Goal: Information Seeking & Learning: Compare options

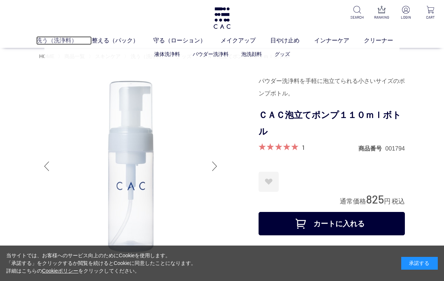
click at [59, 38] on link "洗う（洗浄料）" at bounding box center [64, 40] width 56 height 9
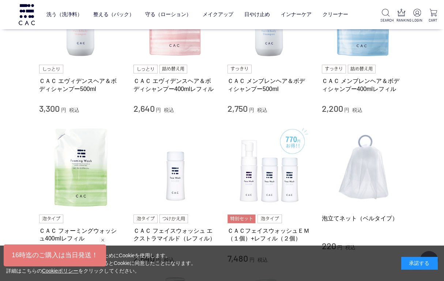
scroll to position [183, 0]
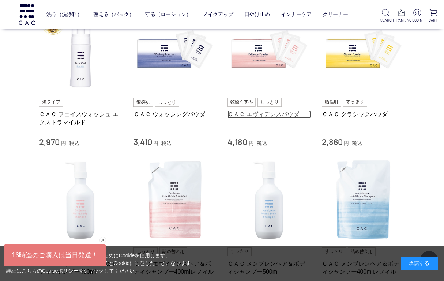
click at [272, 113] on link "ＣＡＣ エヴィデンスパウダー" at bounding box center [268, 114] width 83 height 8
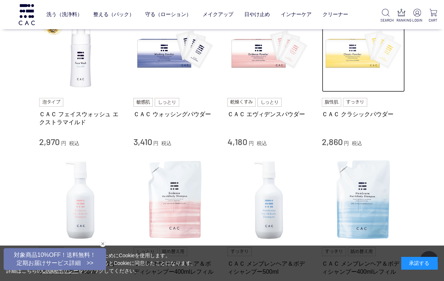
click at [363, 67] on img at bounding box center [363, 50] width 83 height 83
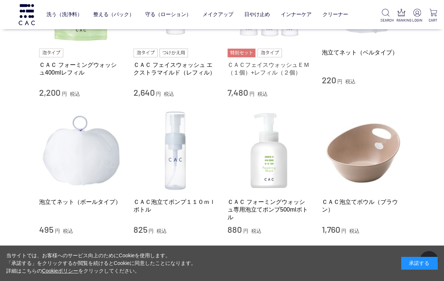
scroll to position [548, 0]
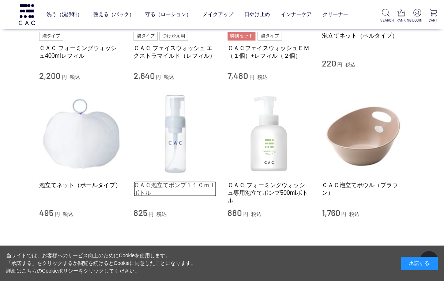
click at [197, 184] on link "ＣＡＣ泡立てポンプ１１０ｍｌボトル" at bounding box center [174, 189] width 83 height 16
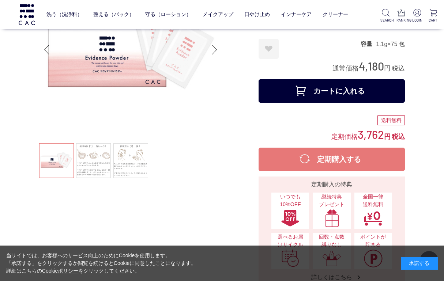
scroll to position [73, 0]
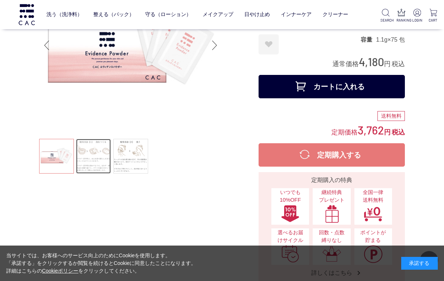
click at [100, 159] on link at bounding box center [93, 156] width 35 height 35
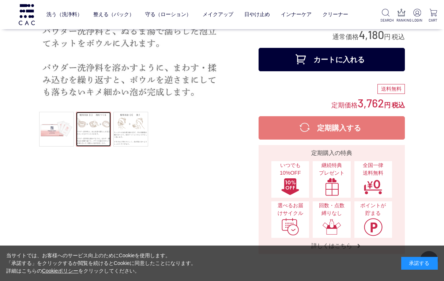
scroll to position [110, 0]
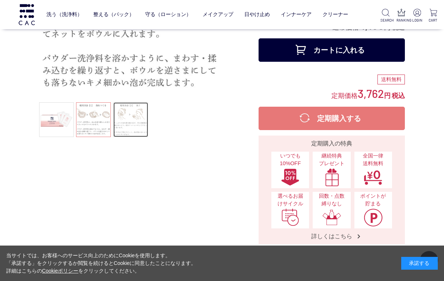
click at [136, 117] on link at bounding box center [130, 119] width 35 height 35
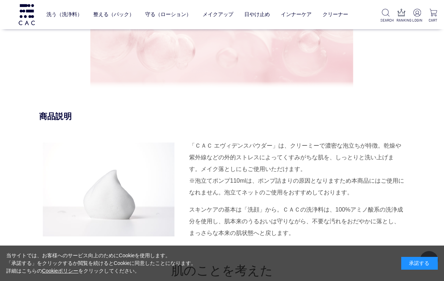
scroll to position [695, 0]
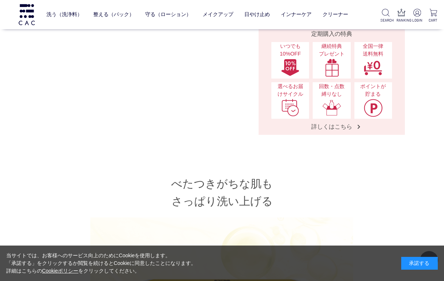
scroll to position [183, 0]
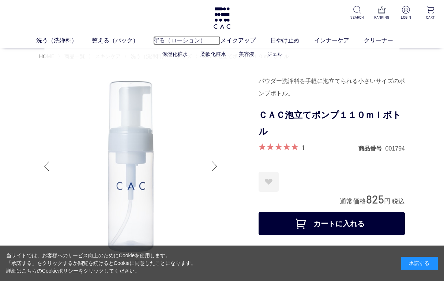
click at [175, 38] on link "守る（ローション）" at bounding box center [186, 40] width 67 height 9
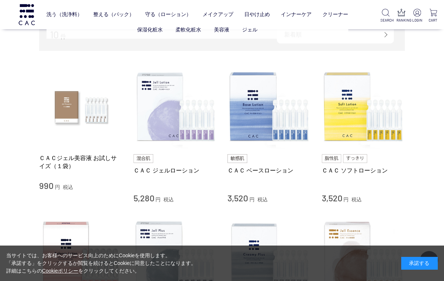
scroll to position [110, 0]
